Goal: Check status: Check status

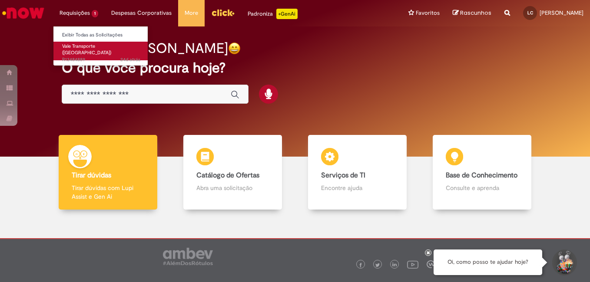
click at [97, 48] on span "Vale Transporte ([GEOGRAPHIC_DATA])" at bounding box center [86, 49] width 49 height 13
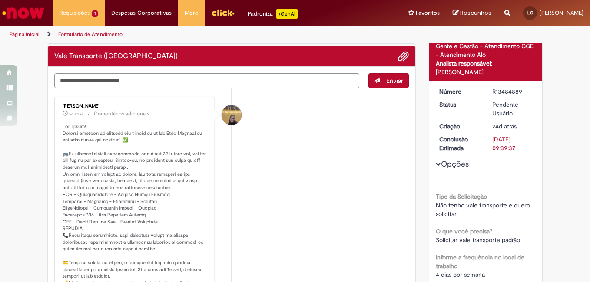
scroll to position [63, 0]
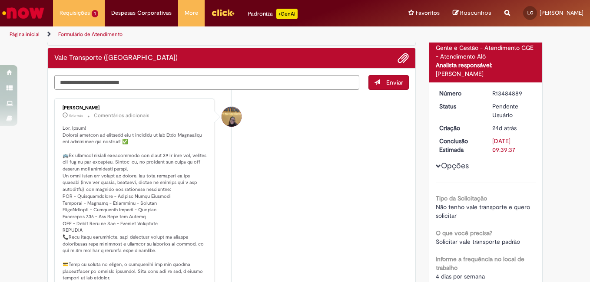
click at [0, 0] on button "Opções" at bounding box center [0, 0] width 0 height 0
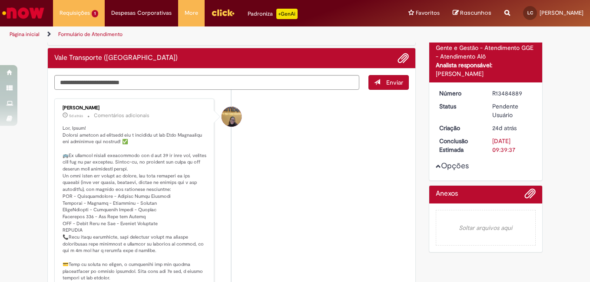
click at [0, 0] on button "Opções" at bounding box center [0, 0] width 0 height 0
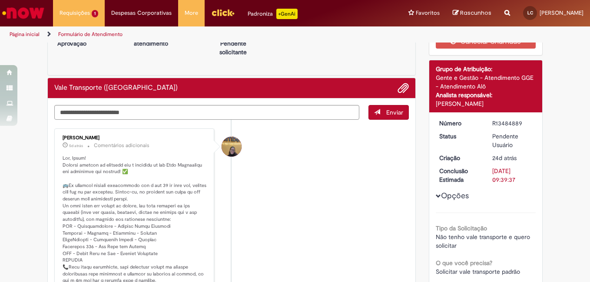
scroll to position [0, 0]
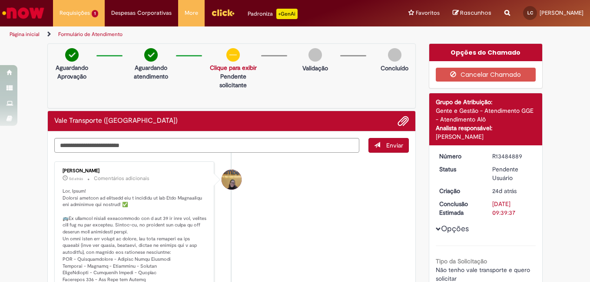
click at [60, 60] on div "Aguardando Aprovação" at bounding box center [71, 62] width 41 height 28
click at [232, 66] on link "Clique para exibir" at bounding box center [233, 68] width 47 height 8
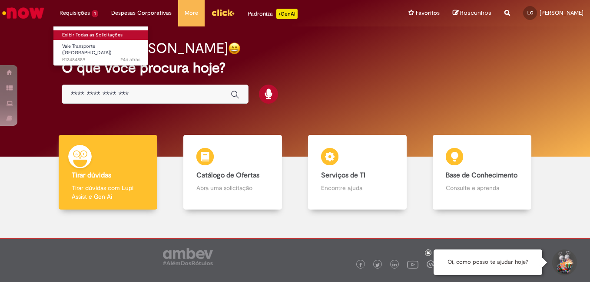
click at [77, 32] on link "Exibir Todas as Solicitações" at bounding box center [101, 35] width 96 height 10
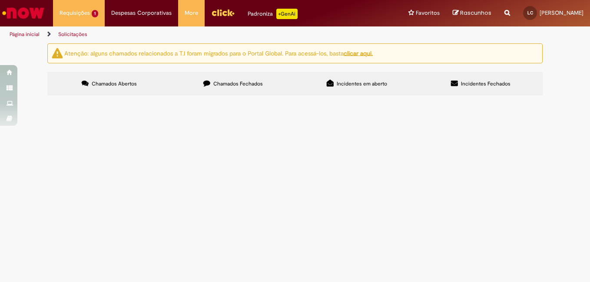
click at [0, 0] on span "R13484889" at bounding box center [0, 0] width 0 height 0
click at [0, 0] on span "Vale Transporte ([GEOGRAPHIC_DATA])" at bounding box center [0, 0] width 0 height 0
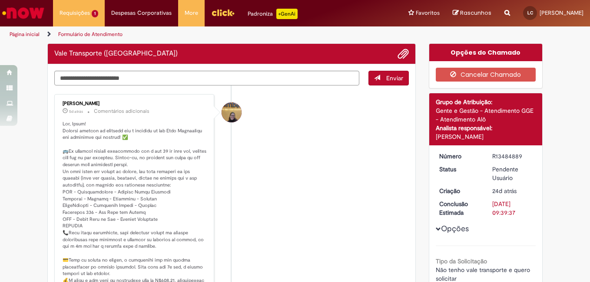
click at [166, 128] on p "Histórico de tíquete" at bounding box center [135, 240] width 145 height 239
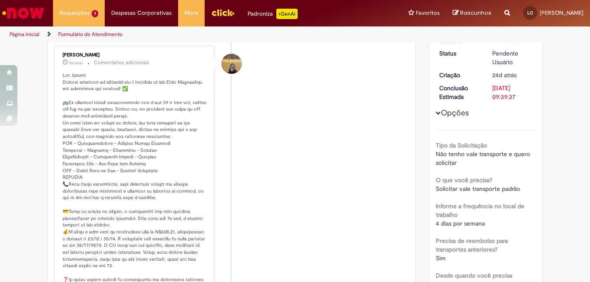
scroll to position [14, 0]
